Goal: Task Accomplishment & Management: Complete application form

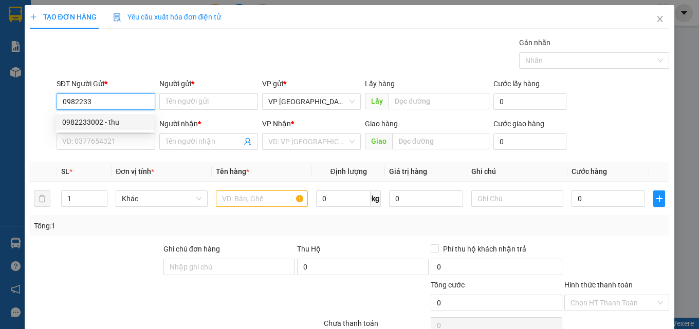
click at [114, 123] on div "0982233002 - thu" at bounding box center [104, 122] width 85 height 11
type input "0982233002"
type input "thu"
type input "0773592113"
type input "Thiết"
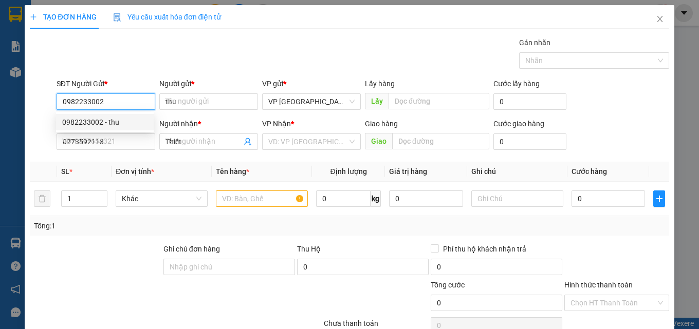
type input "30.000"
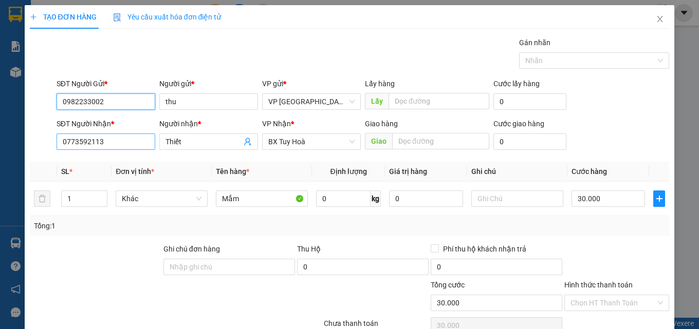
type input "0982233002"
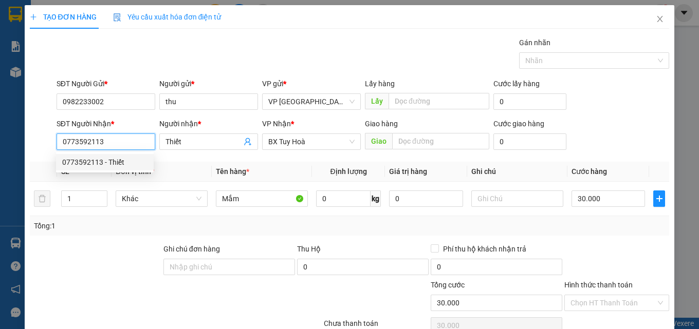
drag, startPoint x: 118, startPoint y: 148, endPoint x: 8, endPoint y: 143, distance: 110.0
click at [14, 143] on div "TẠO ĐƠN HÀNG Yêu cầu xuất hóa đơn điện tử Transit Pickup Surcharge Ids Transit …" at bounding box center [349, 164] width 699 height 329
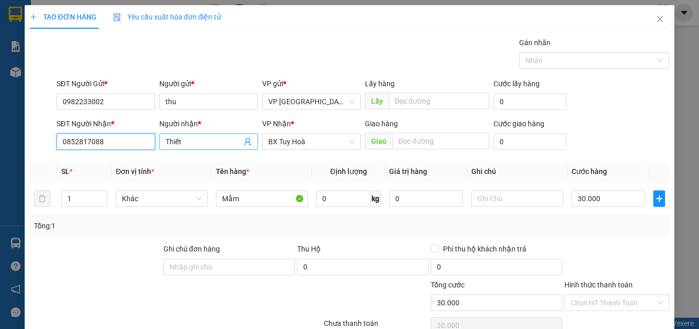
type input "0852817088"
drag, startPoint x: 192, startPoint y: 143, endPoint x: 53, endPoint y: 131, distance: 139.2
click at [63, 132] on div "SĐT Người Nhận * 0852817088 Người nhận * Thiết Thiết VP Nhận * BX Tuy Hoà Giao …" at bounding box center [362, 136] width 617 height 36
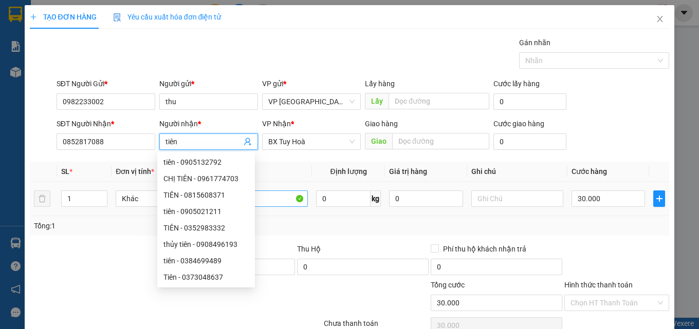
type input "tiên"
click at [276, 199] on input "Mắm" at bounding box center [262, 199] width 92 height 16
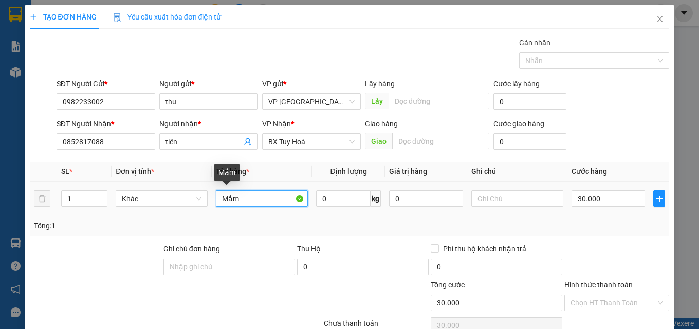
drag, startPoint x: 274, startPoint y: 200, endPoint x: 223, endPoint y: 191, distance: 51.6
click at [223, 191] on input "Mắm" at bounding box center [262, 199] width 92 height 16
type input "chè"
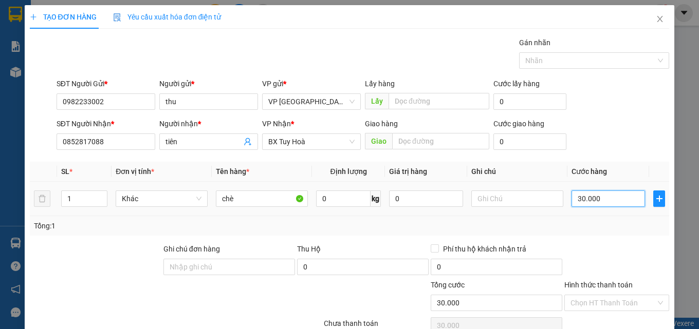
click at [614, 201] on input "30.000" at bounding box center [608, 199] width 74 height 16
type input "4"
type input "40"
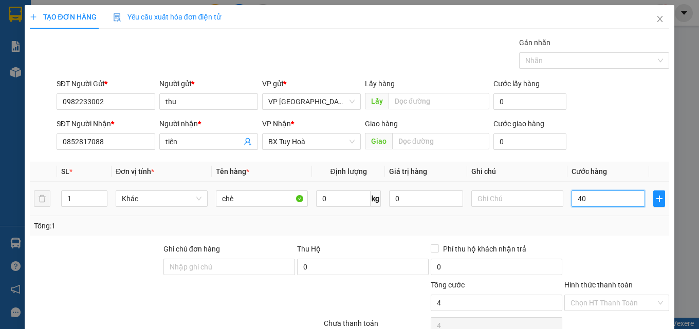
type input "40"
type input "400"
type input "4.000"
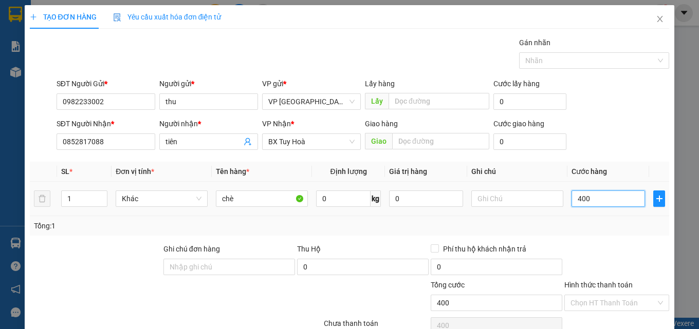
type input "4.000"
type input "40.000"
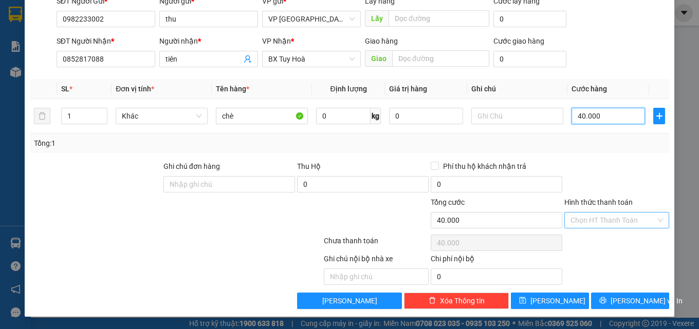
type input "40.000"
click at [613, 222] on input "Hình thức thanh toán" at bounding box center [612, 220] width 85 height 15
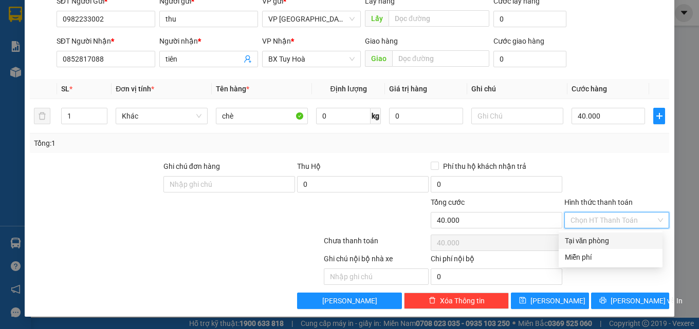
click at [603, 240] on div "Tại văn phòng" at bounding box center [610, 240] width 91 height 11
type input "0"
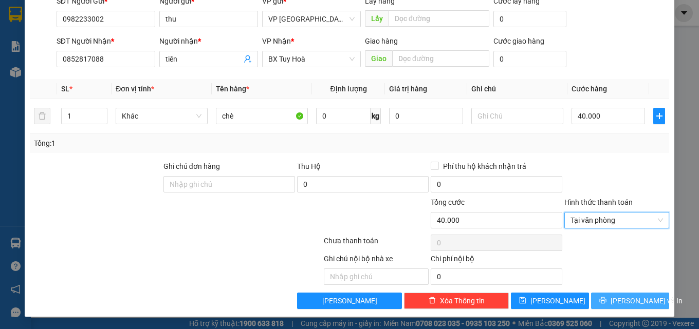
click at [624, 298] on span "[PERSON_NAME] và In" at bounding box center [646, 300] width 72 height 11
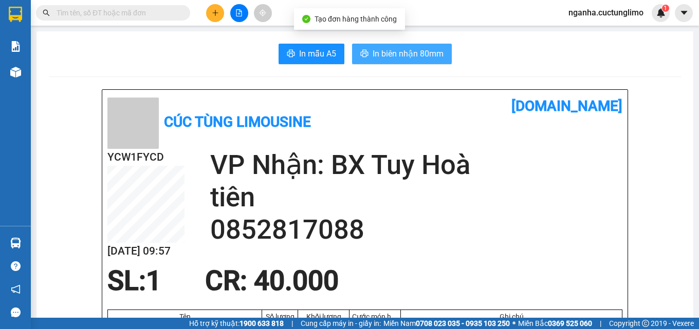
click at [426, 52] on span "In biên nhận 80mm" at bounding box center [407, 53] width 71 height 13
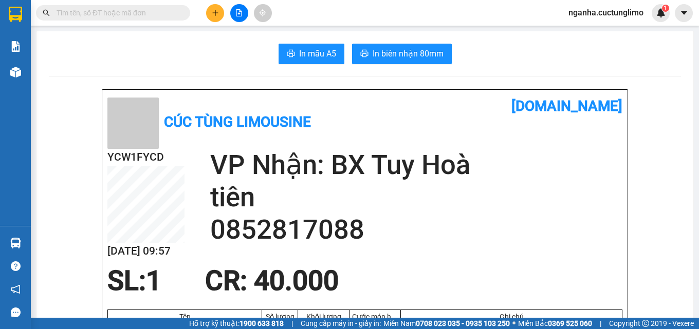
click at [216, 11] on icon "plus" at bounding box center [215, 12] width 7 height 7
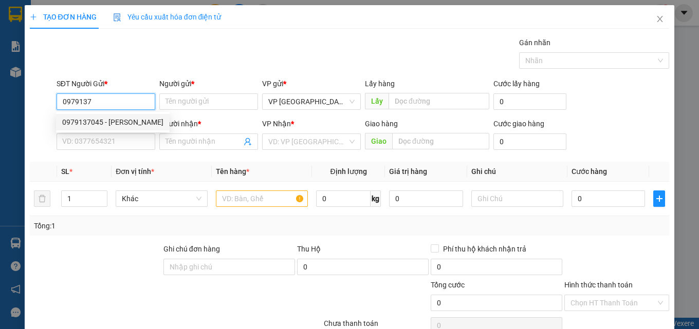
click at [105, 120] on div "0979137045 - [PERSON_NAME]" at bounding box center [112, 122] width 101 height 11
type input "0979137045"
type input "CƯỜNG"
type input "0923031758"
type input "TRANG"
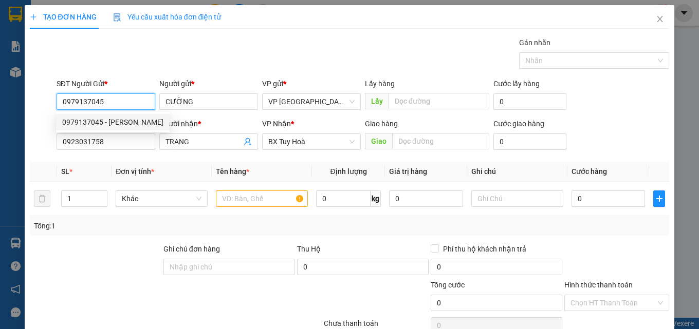
type input "30.000"
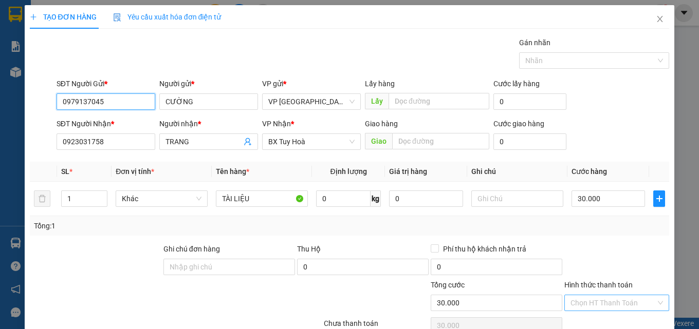
type input "0979137045"
drag, startPoint x: 604, startPoint y: 302, endPoint x: 607, endPoint y: 295, distance: 7.4
click at [604, 302] on input "Hình thức thanh toán" at bounding box center [612, 302] width 85 height 15
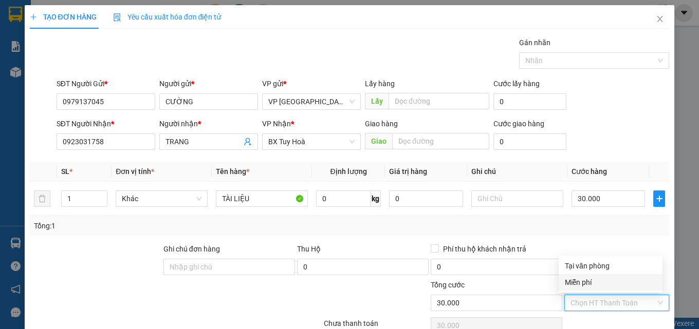
scroll to position [83, 0]
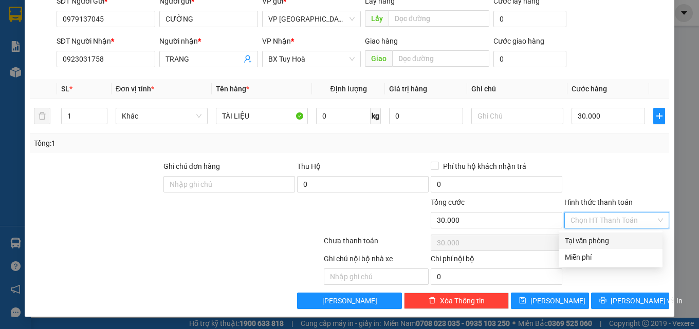
click at [605, 244] on div "Tại văn phòng" at bounding box center [610, 240] width 91 height 11
type input "0"
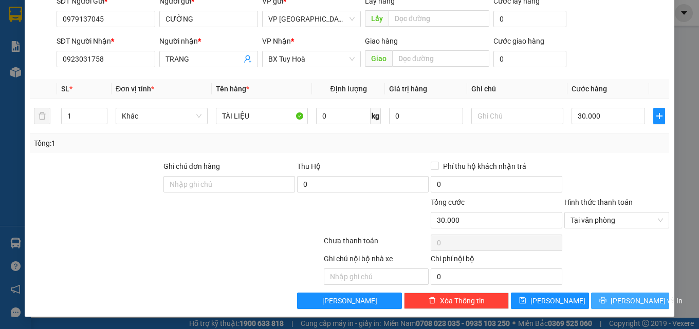
click at [622, 295] on span "[PERSON_NAME] và In" at bounding box center [646, 300] width 72 height 11
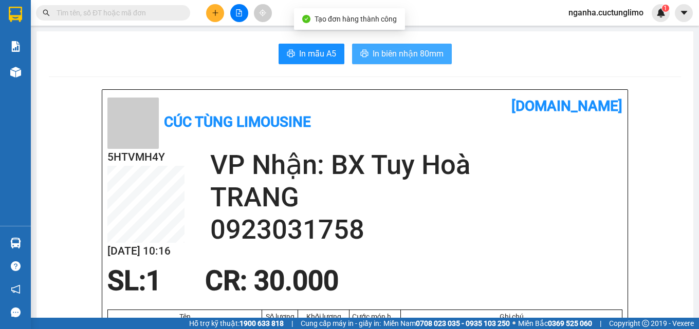
click at [414, 51] on span "In biên nhận 80mm" at bounding box center [407, 53] width 71 height 13
